Goal: Transaction & Acquisition: Obtain resource

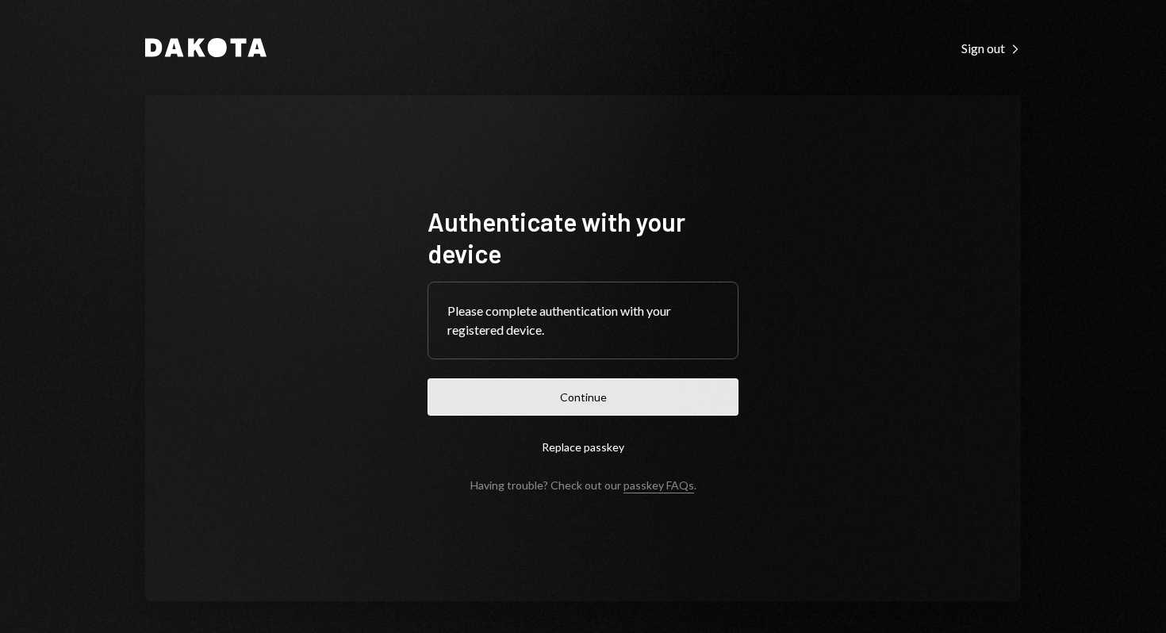
click at [663, 389] on button "Continue" at bounding box center [582, 396] width 311 height 37
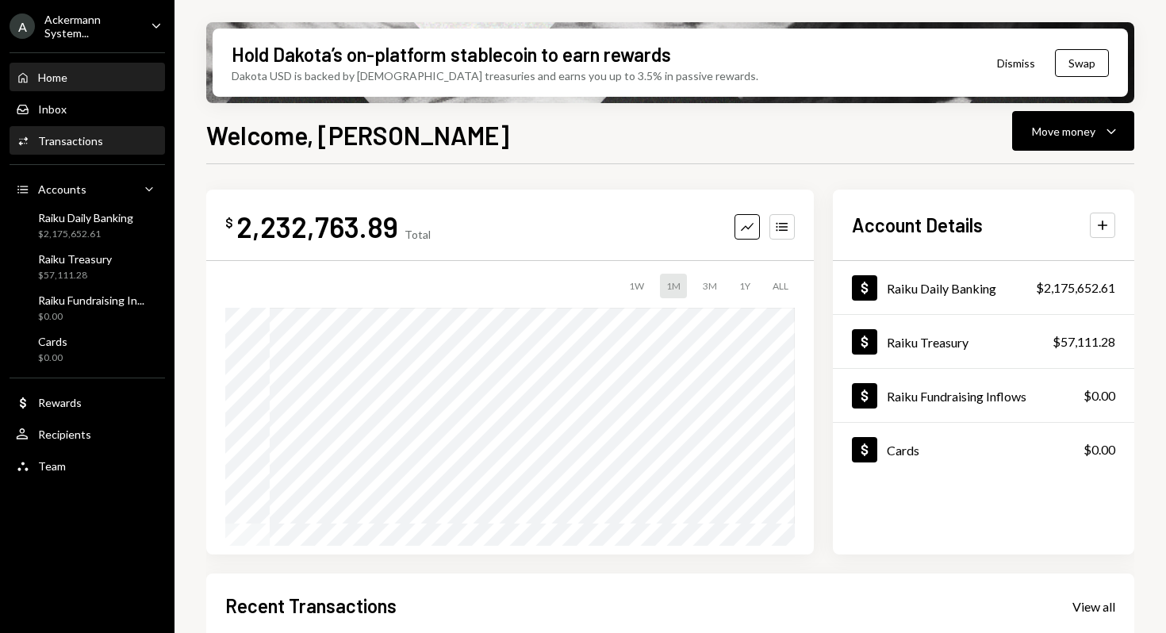
click at [91, 151] on div "Activities Transactions" at bounding box center [87, 141] width 143 height 27
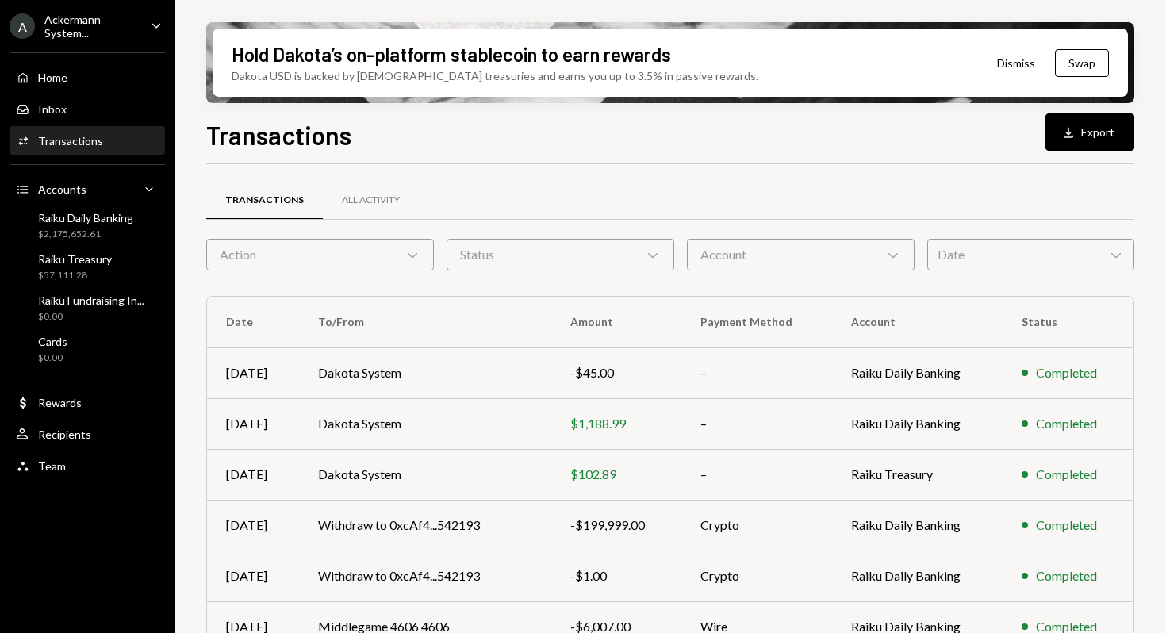
click at [807, 267] on div "Account Chevron Down" at bounding box center [801, 255] width 228 height 32
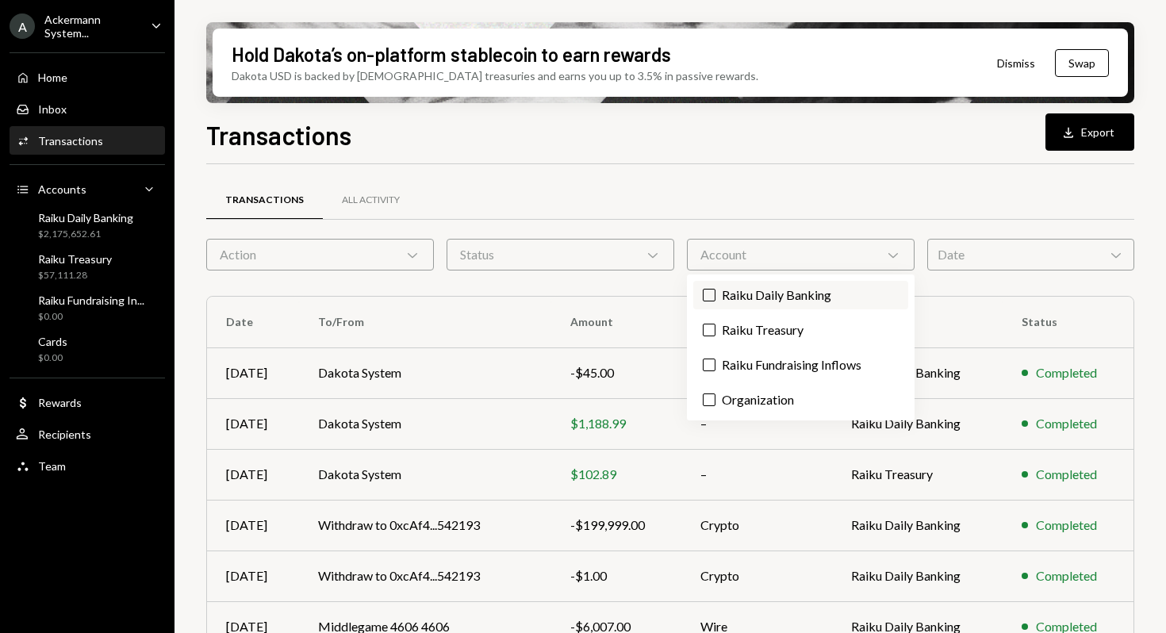
click at [759, 295] on label "Raiku Daily Banking" at bounding box center [800, 295] width 215 height 29
click at [715, 295] on button "Raiku Daily Banking" at bounding box center [708, 295] width 13 height 13
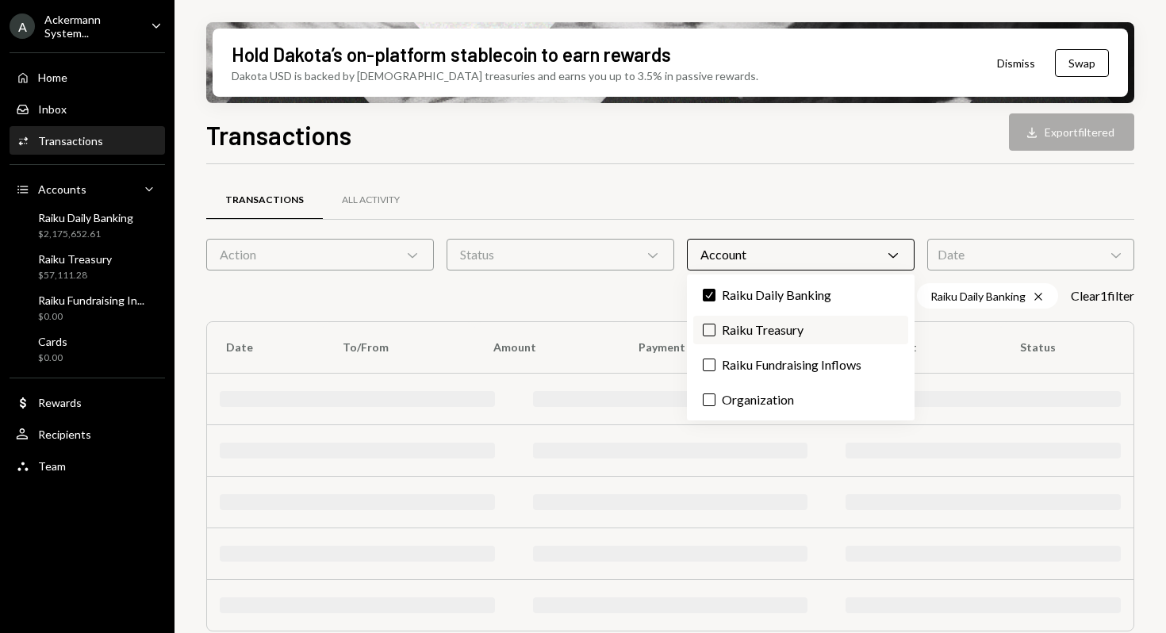
click at [759, 327] on label "Raiku Treasury" at bounding box center [800, 330] width 215 height 29
click at [715, 327] on button "Raiku Treasury" at bounding box center [708, 329] width 13 height 13
click at [760, 372] on label "Raiku Fundraising Inflows" at bounding box center [800, 364] width 215 height 29
click at [715, 371] on button "Raiku Fundraising Inflows" at bounding box center [708, 364] width 13 height 13
click at [760, 395] on label "Organization" at bounding box center [800, 399] width 215 height 29
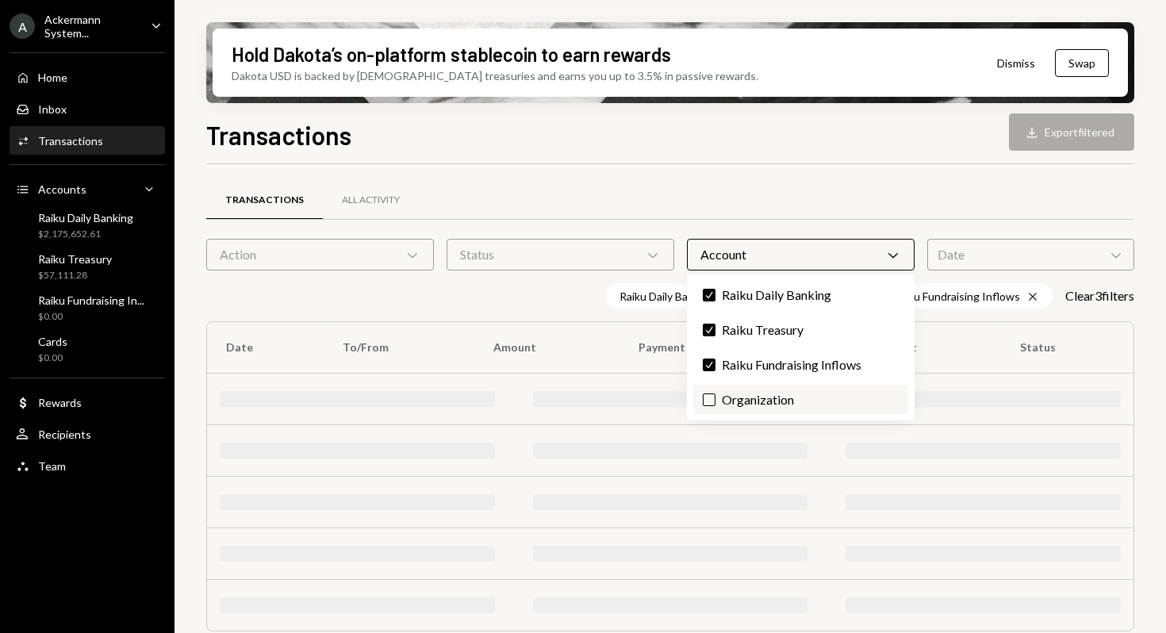
click at [715, 395] on button "Organization" at bounding box center [708, 399] width 13 height 13
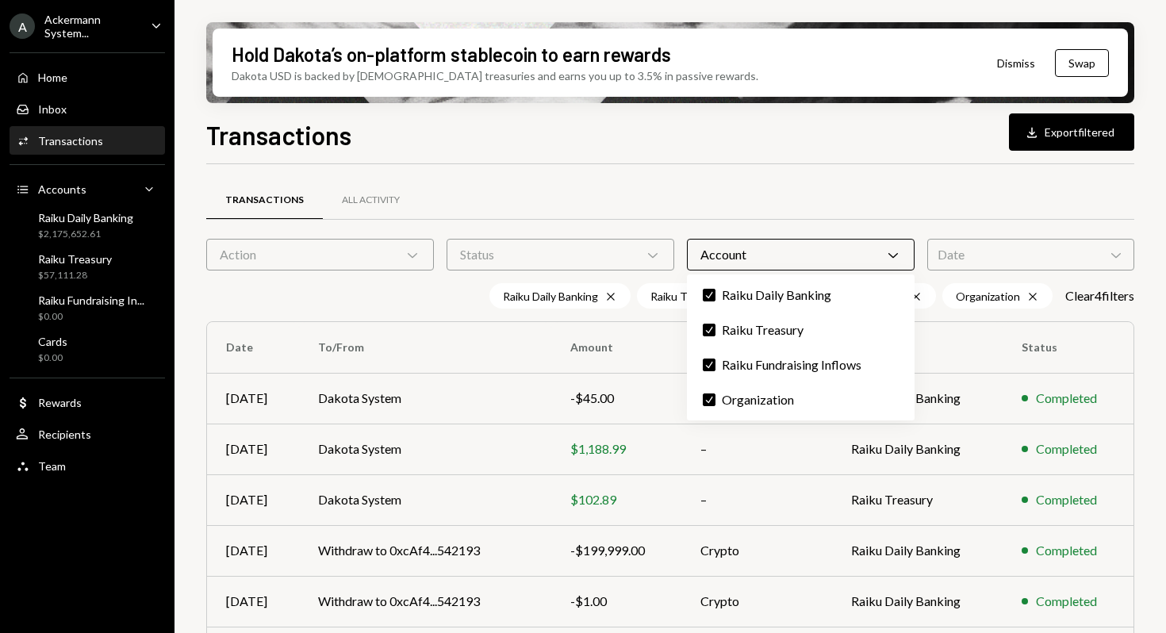
click at [1044, 251] on div "Date Chevron Down" at bounding box center [1030, 255] width 207 height 32
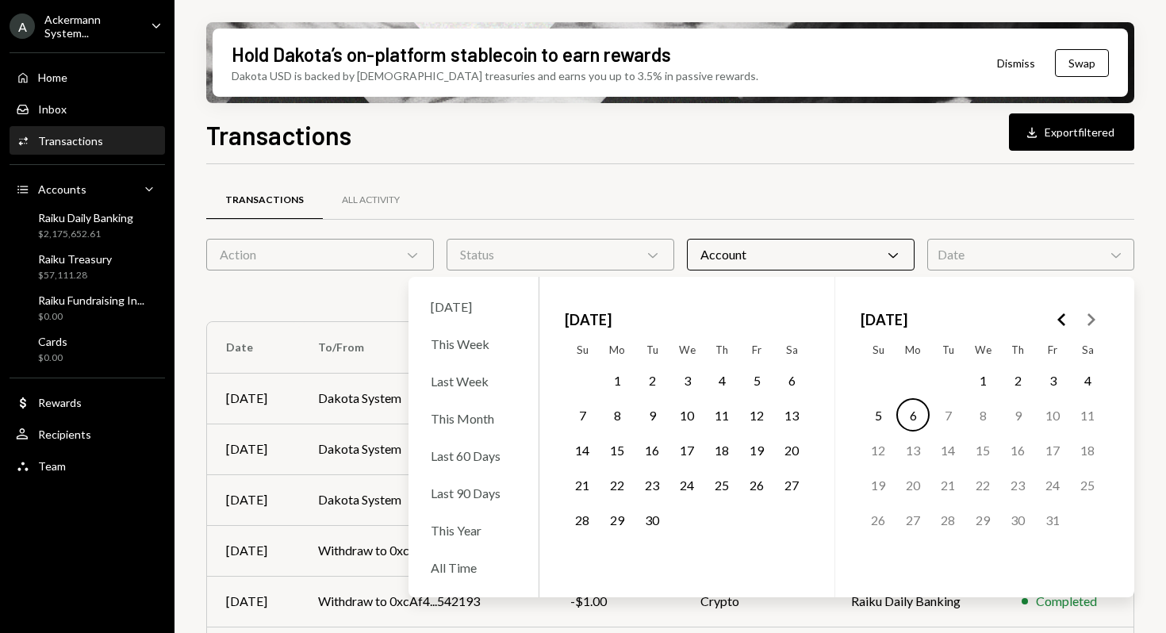
click at [613, 383] on button "1" at bounding box center [616, 379] width 33 height 33
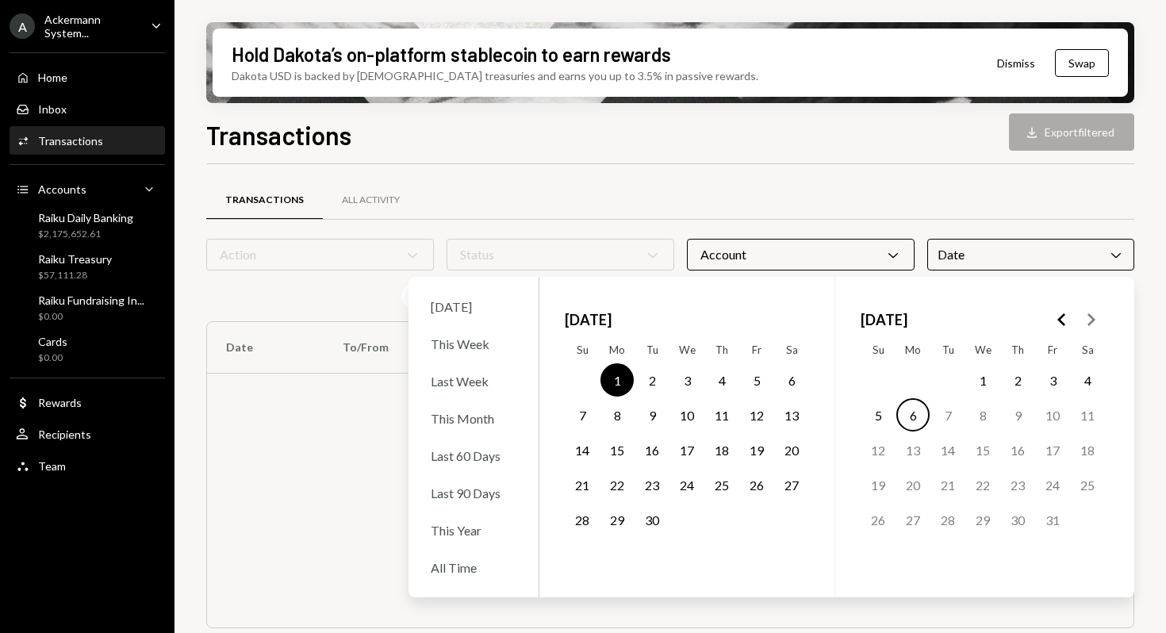
click at [650, 520] on button "30" at bounding box center [651, 519] width 33 height 33
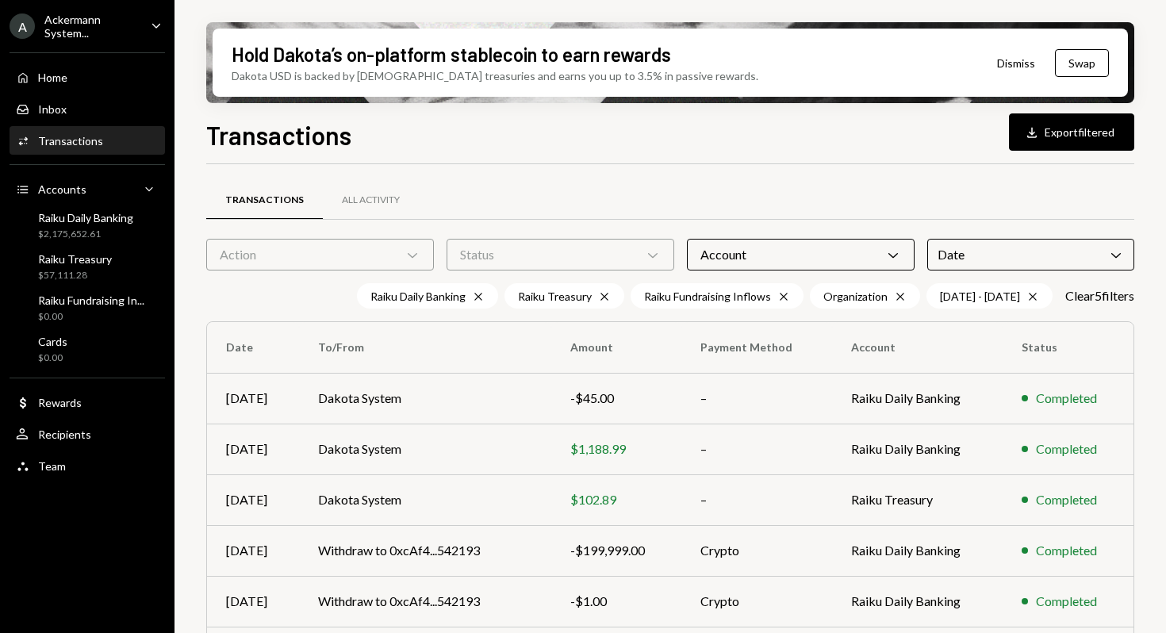
click at [853, 153] on div "Transactions Download Export filtered Transactions All Activity Action Chevron …" at bounding box center [670, 421] width 928 height 611
click at [1055, 128] on button "Download Export filtered" at bounding box center [1071, 131] width 125 height 37
